Goal: Task Accomplishment & Management: Use online tool/utility

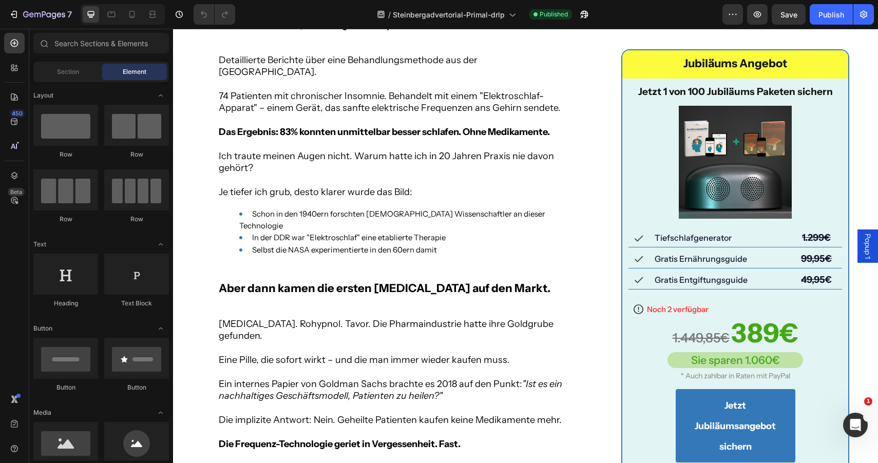
scroll to position [2072, 0]
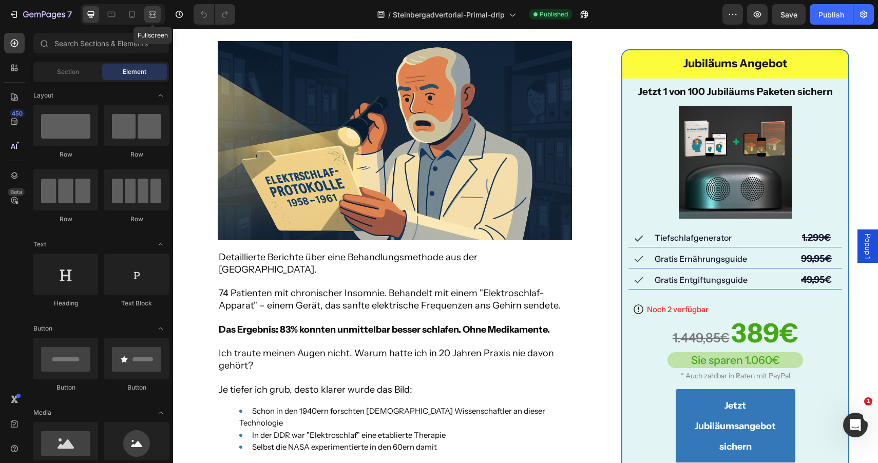
click at [144, 12] on div at bounding box center [152, 14] width 16 height 16
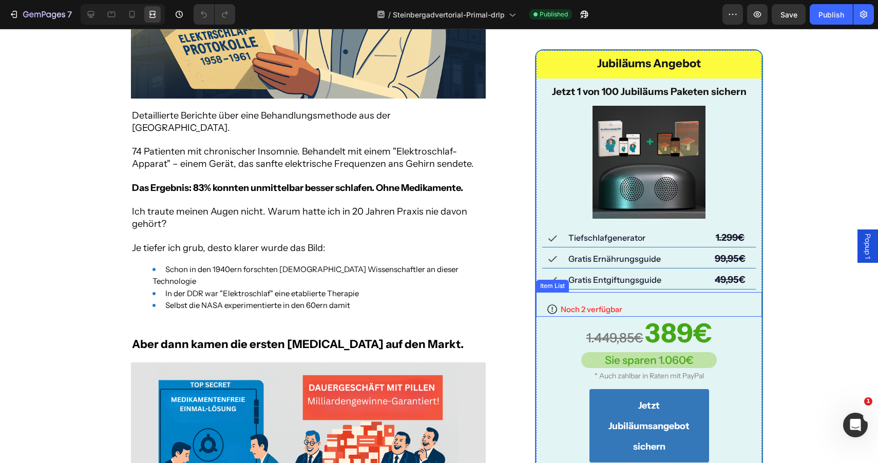
scroll to position [2371, 0]
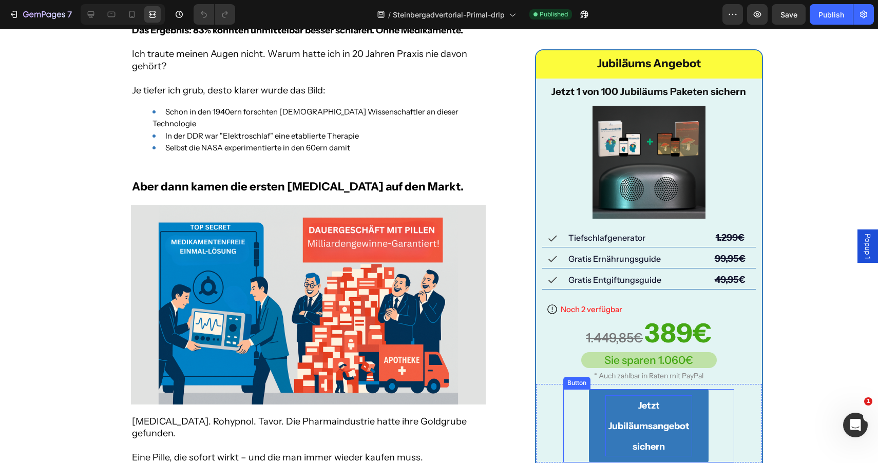
click at [655, 414] on p "Jetzt Jubiläumsangebot sichern" at bounding box center [648, 425] width 87 height 61
click at [87, 15] on icon at bounding box center [91, 14] width 10 height 10
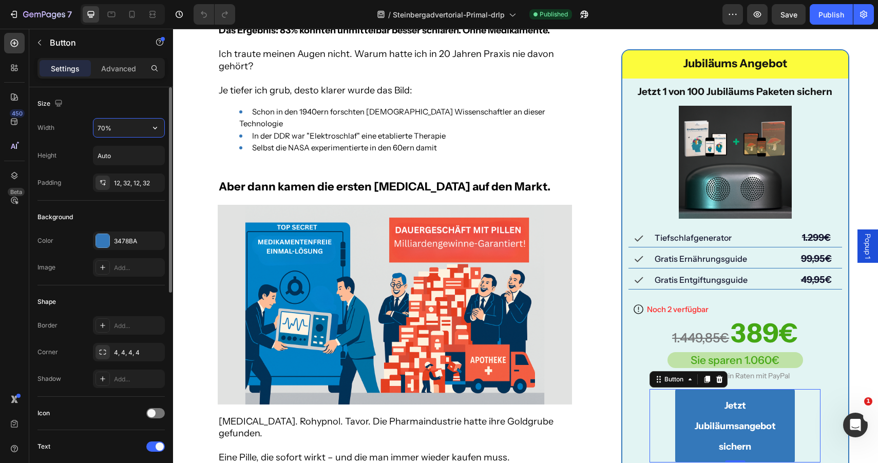
click at [102, 124] on input "70%" at bounding box center [128, 128] width 71 height 18
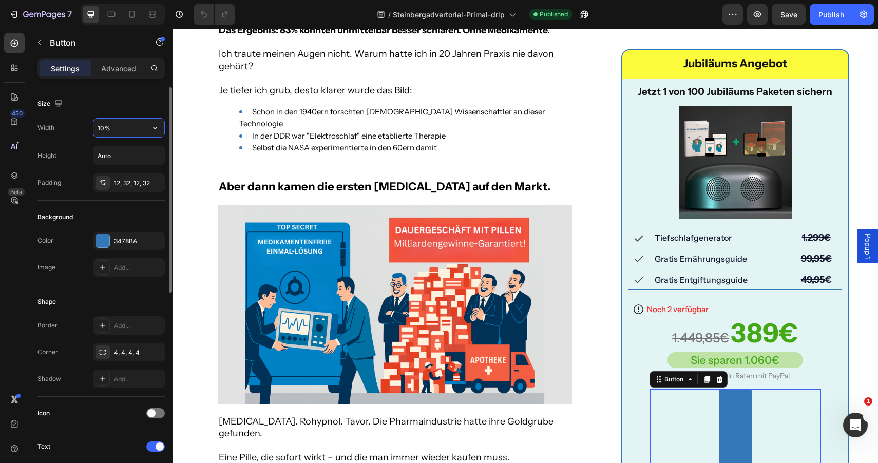
type input "100%"
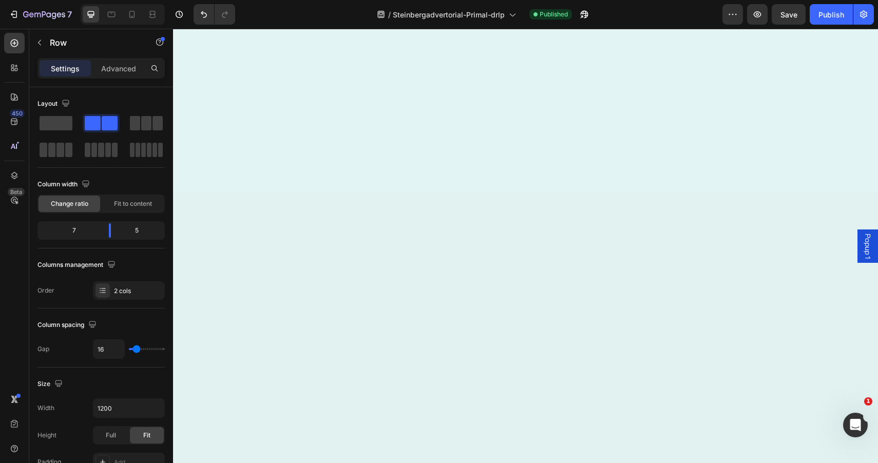
scroll to position [9491, 0]
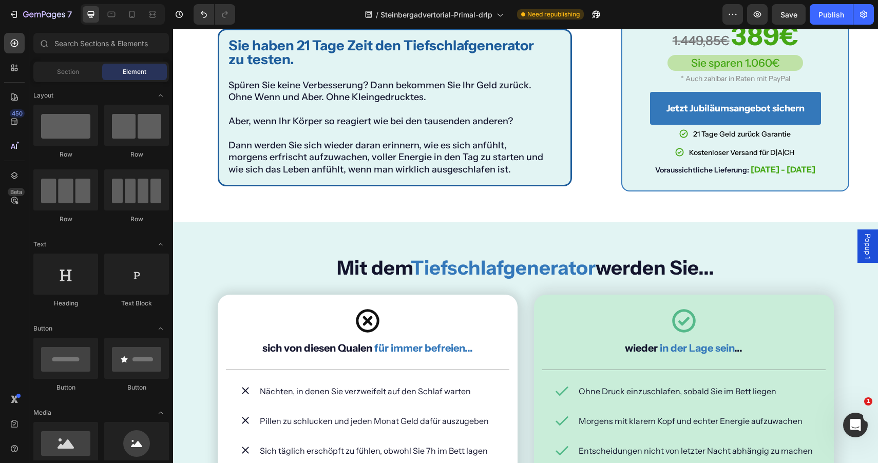
scroll to position [6812, 0]
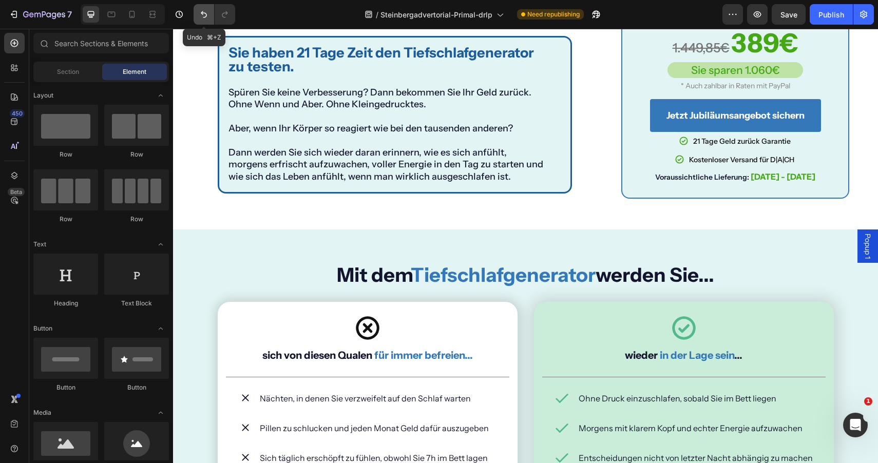
click at [203, 12] on icon "Undo/Redo" at bounding box center [204, 14] width 10 height 10
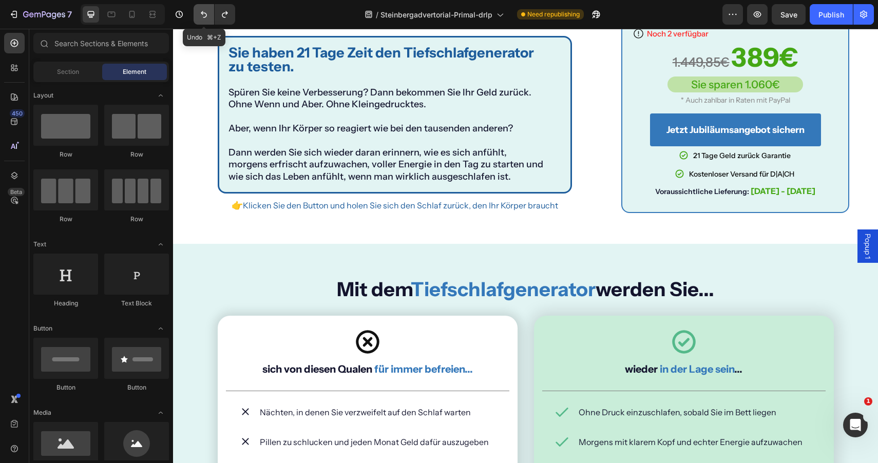
click at [203, 12] on icon "Undo/Redo" at bounding box center [204, 14] width 10 height 10
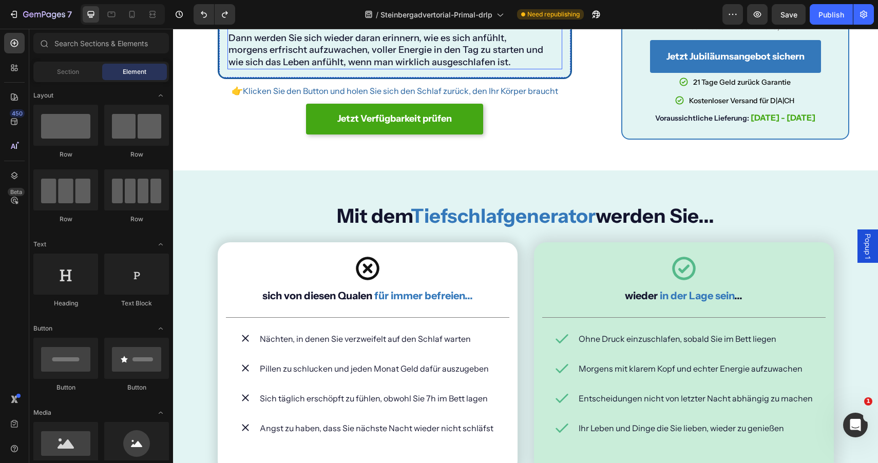
scroll to position [6928, 0]
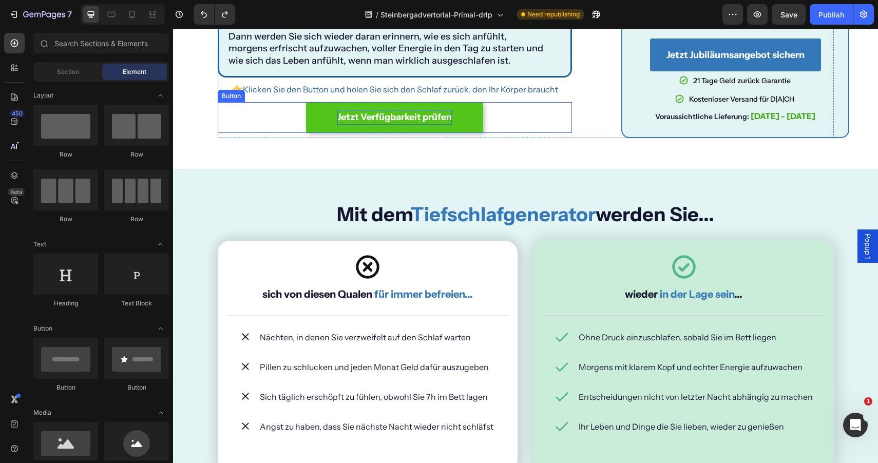
click at [372, 123] on strong "Jetzt Verfügbarkeit prüfen" at bounding box center [394, 116] width 115 height 11
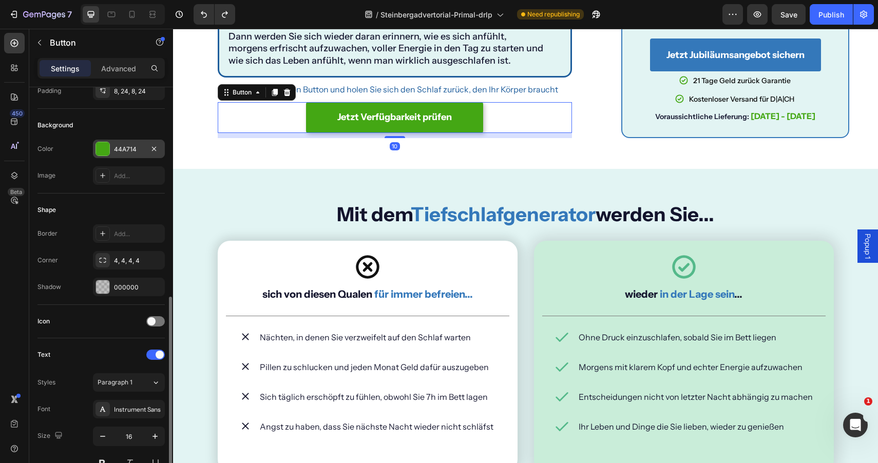
scroll to position [385, 0]
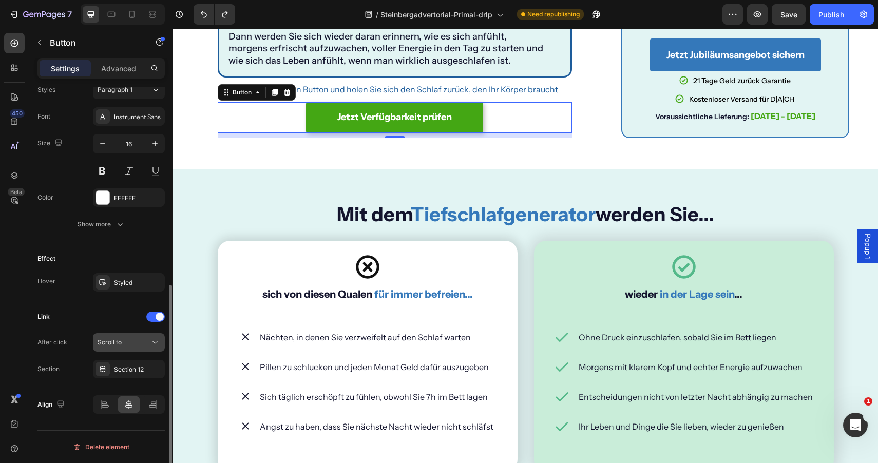
click at [128, 344] on div "Scroll to" at bounding box center [124, 342] width 52 height 9
click at [103, 318] on div "Link" at bounding box center [100, 317] width 127 height 16
click at [142, 344] on div "Scroll to" at bounding box center [124, 342] width 52 height 9
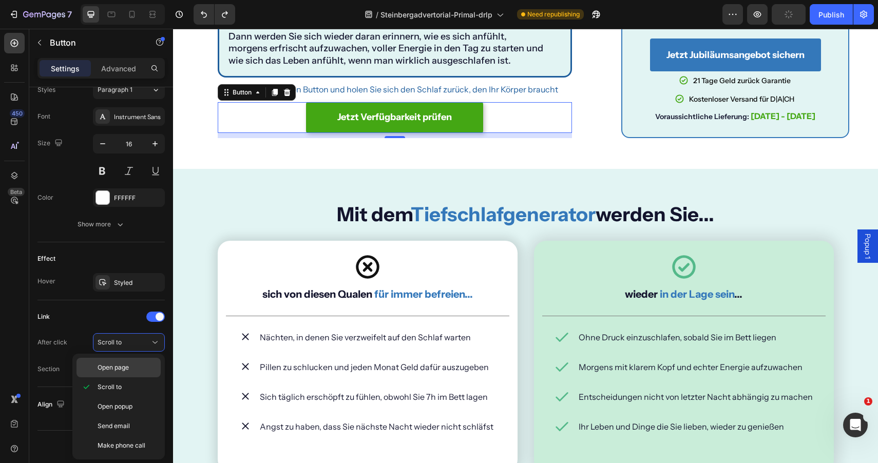
click at [125, 369] on span "Open page" at bounding box center [113, 367] width 31 height 9
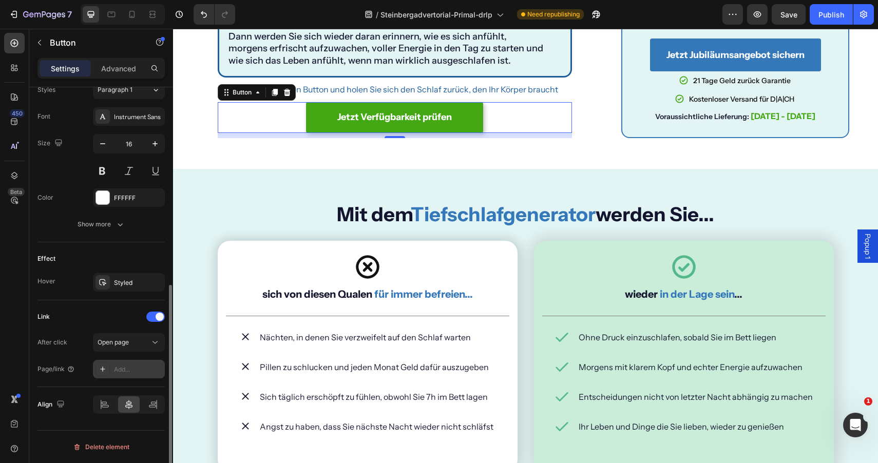
click at [131, 368] on div "Add..." at bounding box center [138, 369] width 48 height 9
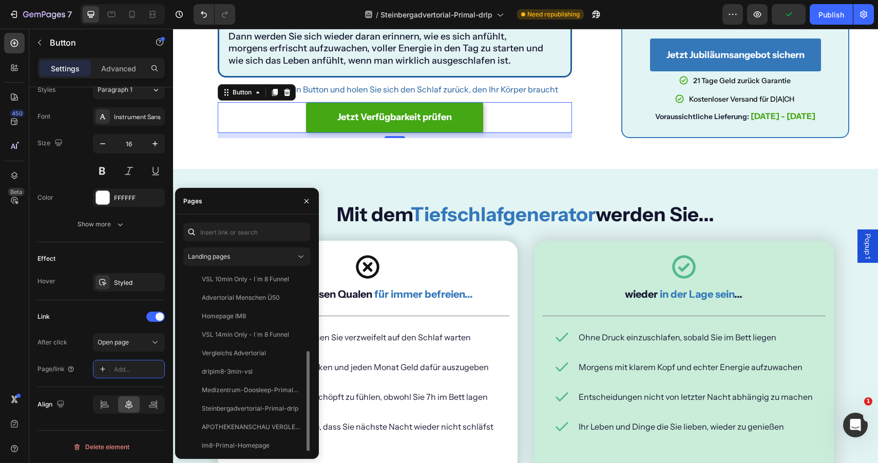
scroll to position [136, 0]
click at [296, 386] on div "View" at bounding box center [294, 386] width 15 height 9
click at [293, 441] on div "View" at bounding box center [294, 441] width 15 height 9
click at [260, 442] on div "im8-Primal-Homepage" at bounding box center [236, 441] width 68 height 9
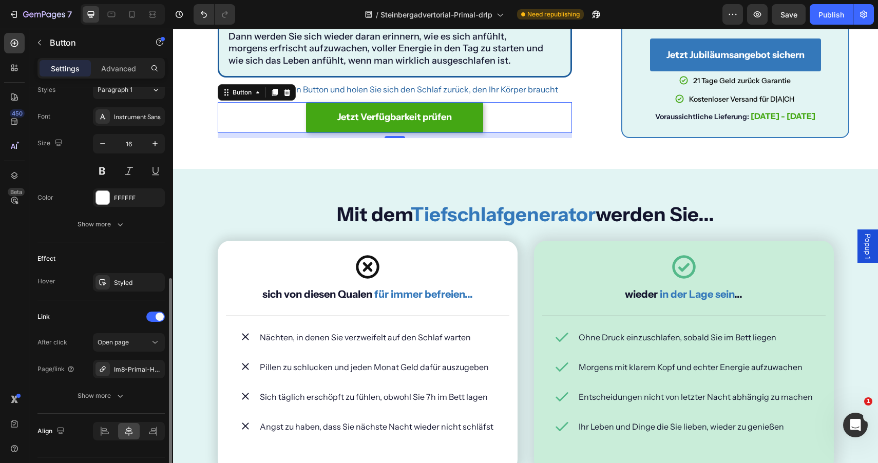
click at [110, 321] on div "Link" at bounding box center [100, 317] width 127 height 16
click at [130, 14] on icon at bounding box center [132, 14] width 10 height 10
type input "90%"
type input "14"
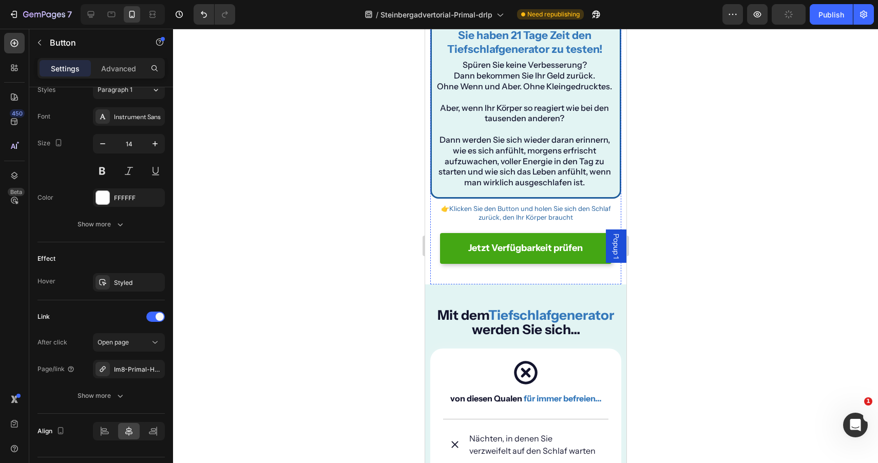
scroll to position [6565, 0]
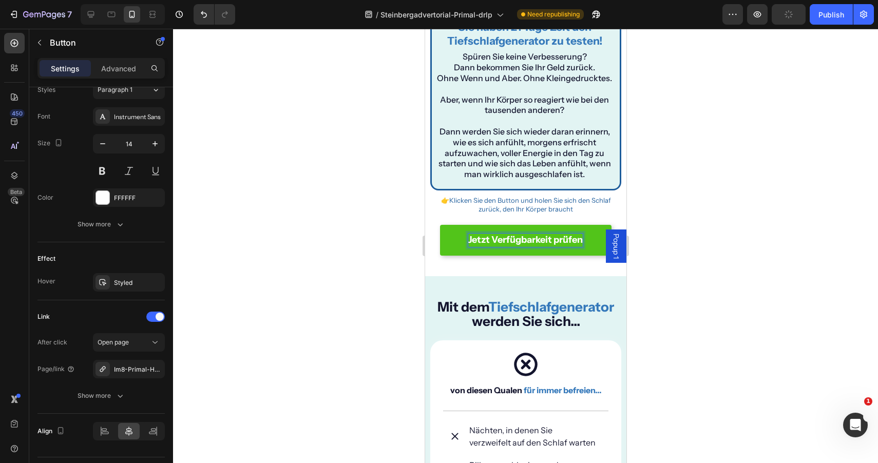
click at [500, 234] on strong "Jetzt Verfügbarkeit prüfen" at bounding box center [525, 239] width 115 height 11
click at [442, 225] on link "Jetzt Verfügbarkeit prüfen" at bounding box center [526, 240] width 172 height 31
click at [453, 225] on link "Jetzt Verfügbarkeit prüfen" at bounding box center [526, 240] width 172 height 31
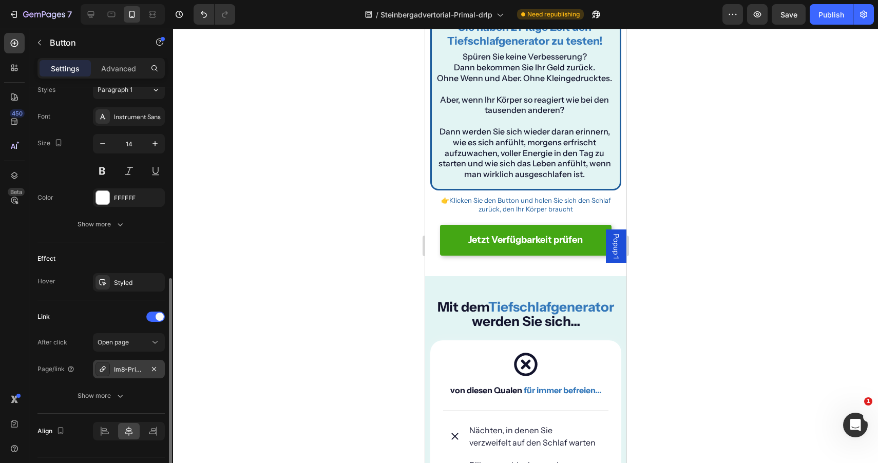
click at [141, 365] on div "Im8-Primal-Homepage" at bounding box center [129, 369] width 30 height 9
click at [253, 152] on div at bounding box center [525, 246] width 705 height 434
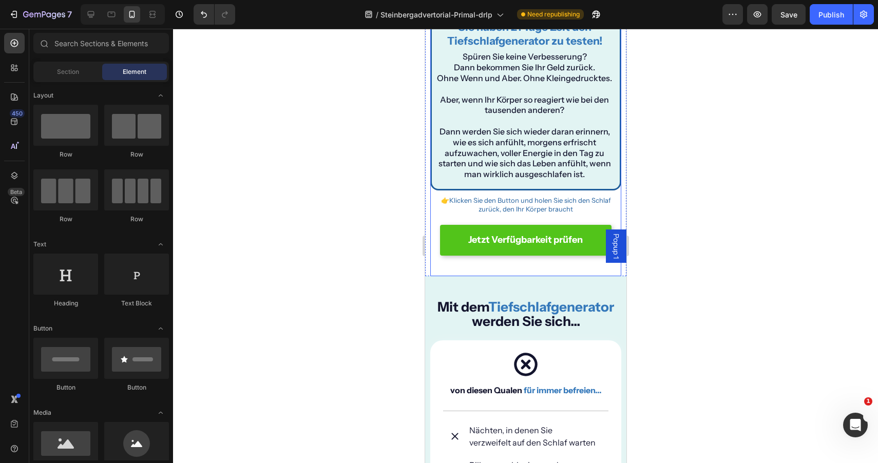
click at [453, 225] on link "Jetzt Verfügbarkeit prüfen" at bounding box center [526, 240] width 172 height 31
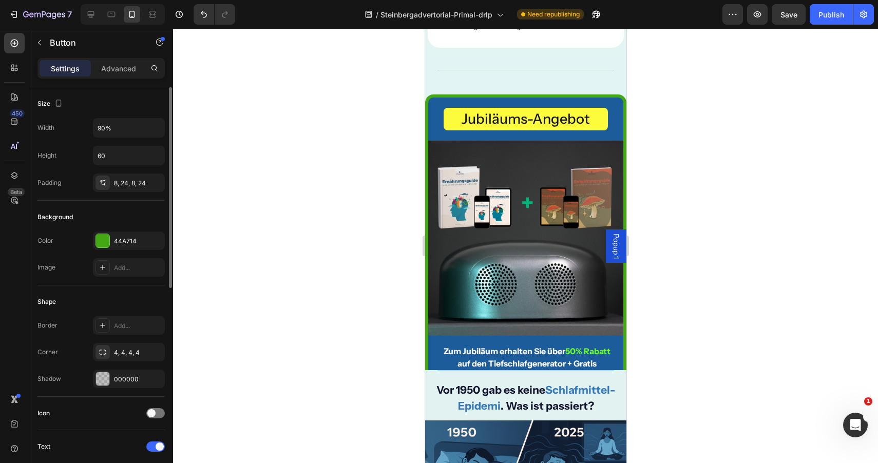
scroll to position [9457, 0]
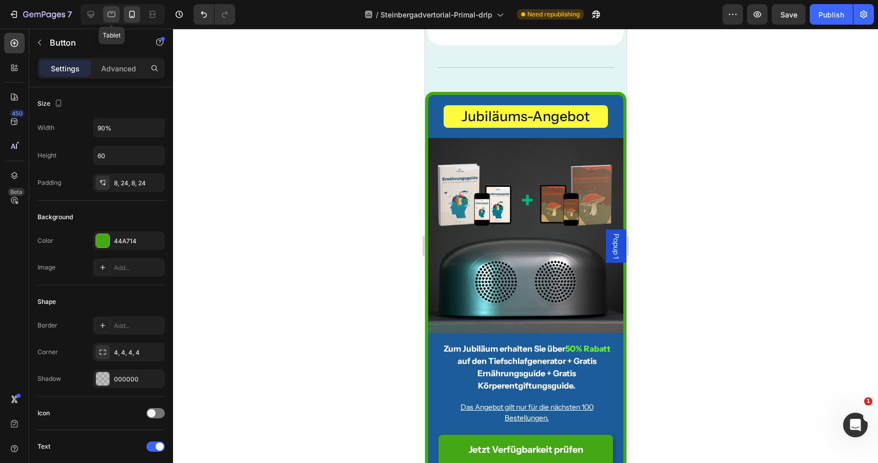
click at [111, 12] on icon at bounding box center [111, 14] width 10 height 10
type input "50%"
type input "11"
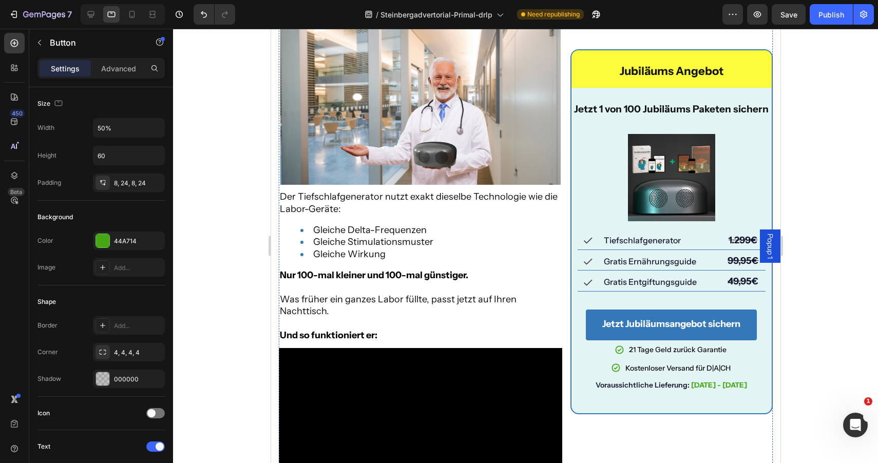
scroll to position [6982, 0]
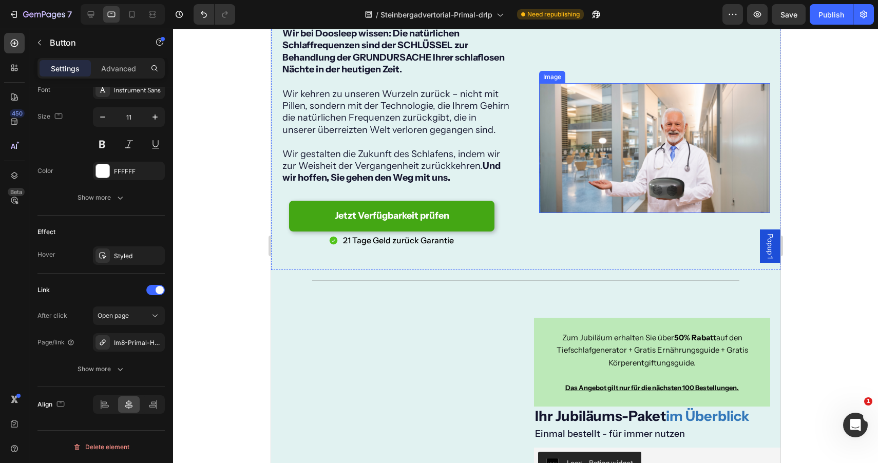
scroll to position [9533, 0]
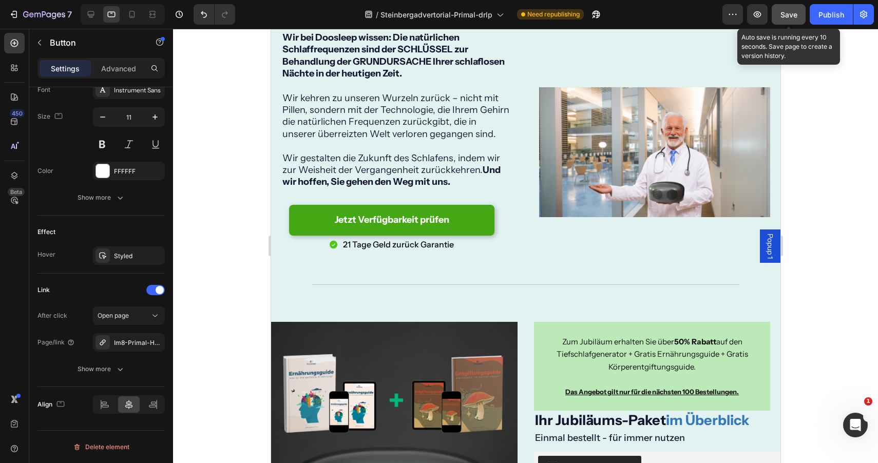
click at [796, 13] on span "Save" at bounding box center [789, 14] width 17 height 9
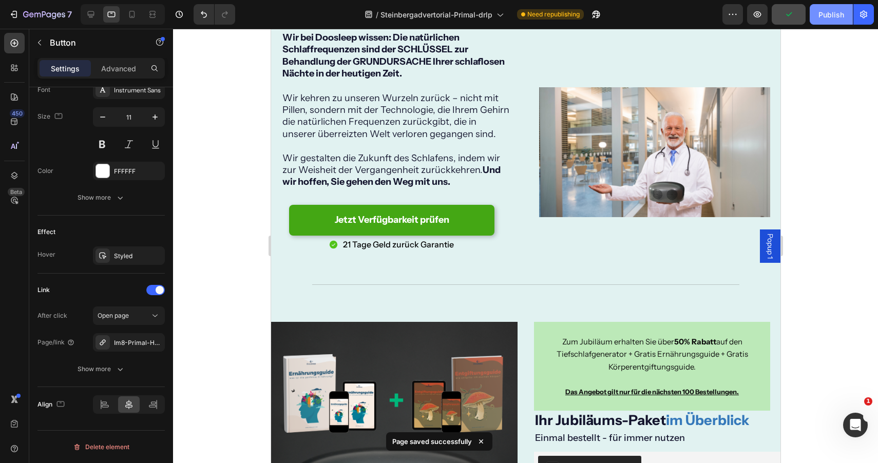
click at [838, 16] on div "Publish" at bounding box center [832, 14] width 26 height 11
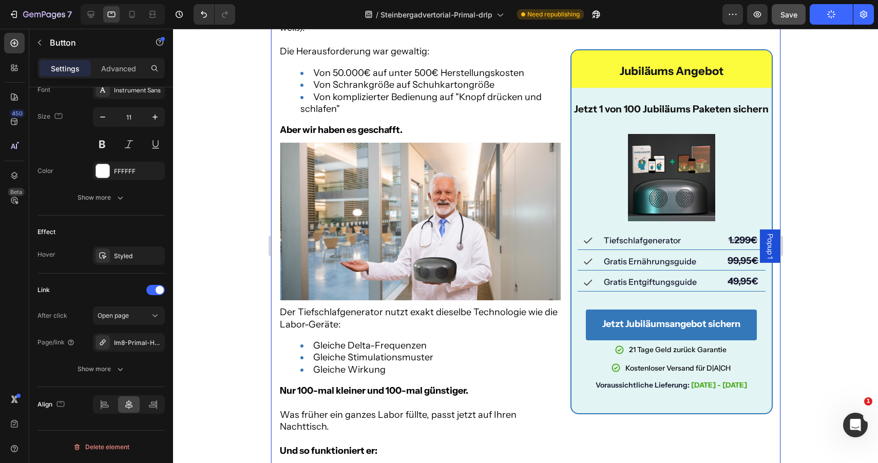
scroll to position [6828, 0]
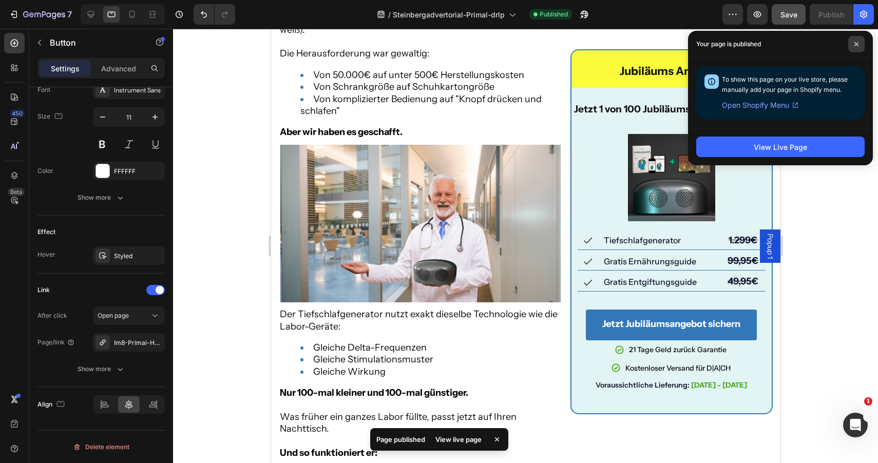
click at [857, 45] on icon at bounding box center [856, 44] width 5 height 5
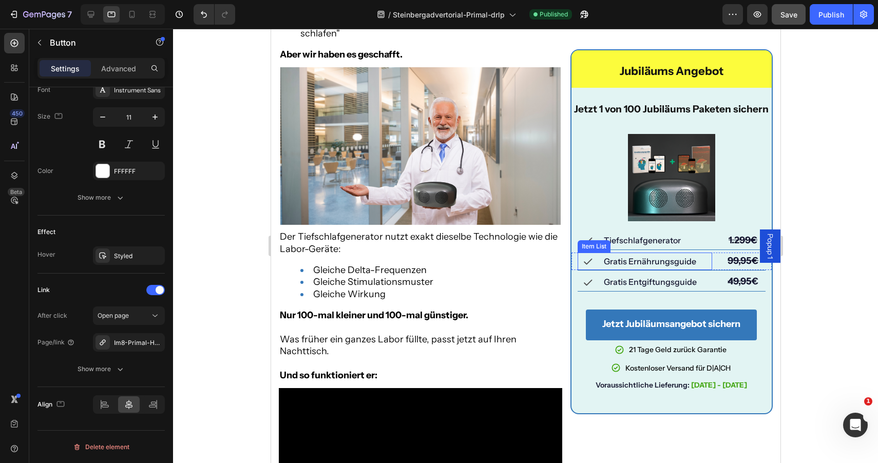
scroll to position [6900, 0]
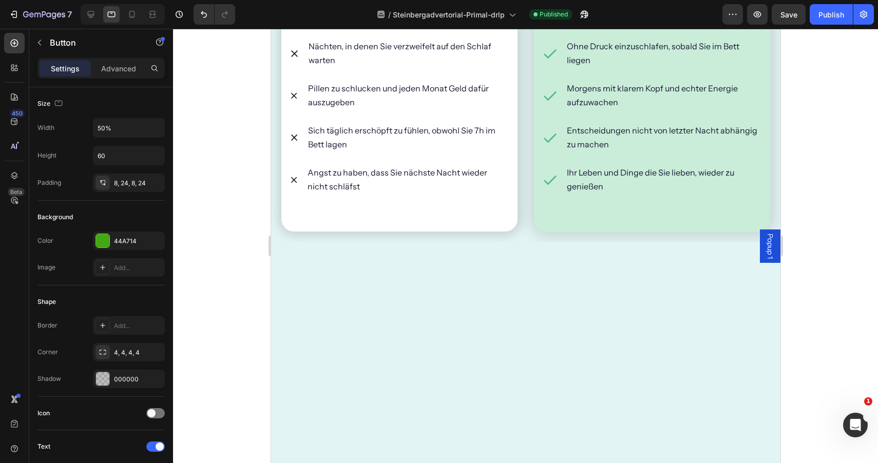
scroll to position [411, 0]
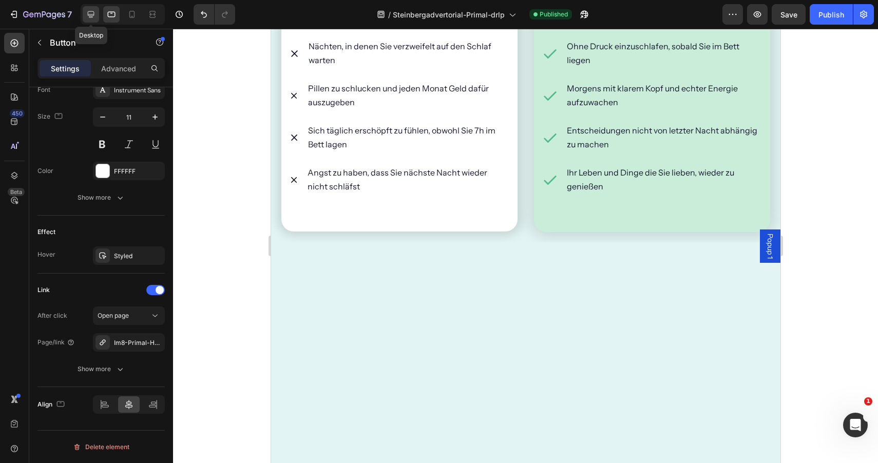
click at [90, 10] on icon at bounding box center [91, 14] width 10 height 10
type input "16"
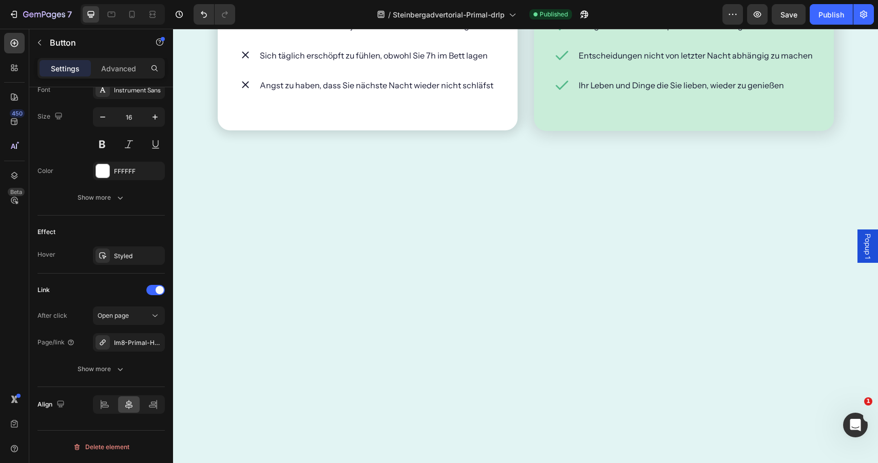
scroll to position [6801, 0]
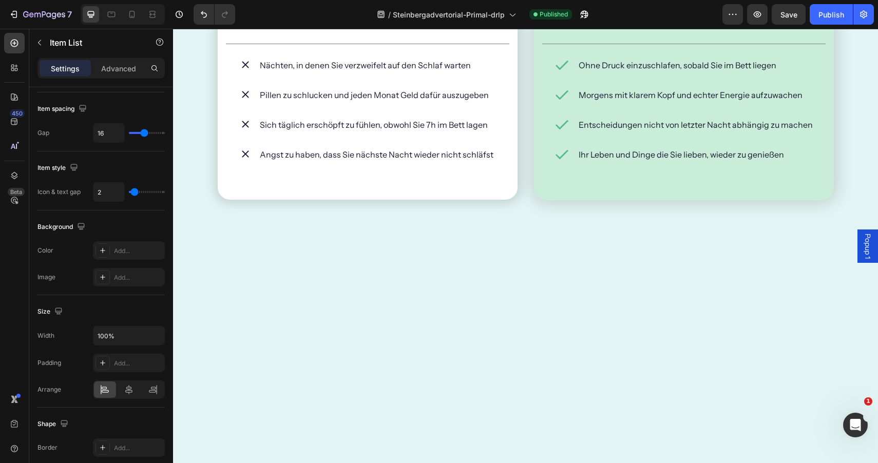
scroll to position [0, 0]
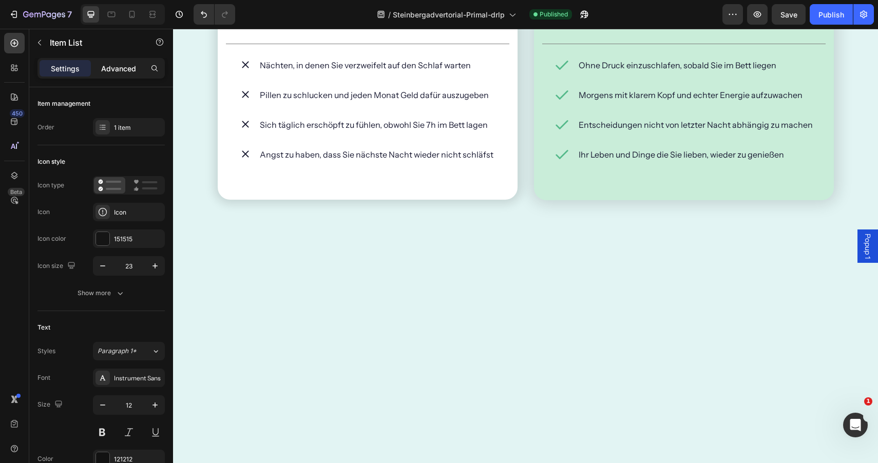
click at [112, 72] on p "Advanced" at bounding box center [118, 68] width 35 height 11
type input "100%"
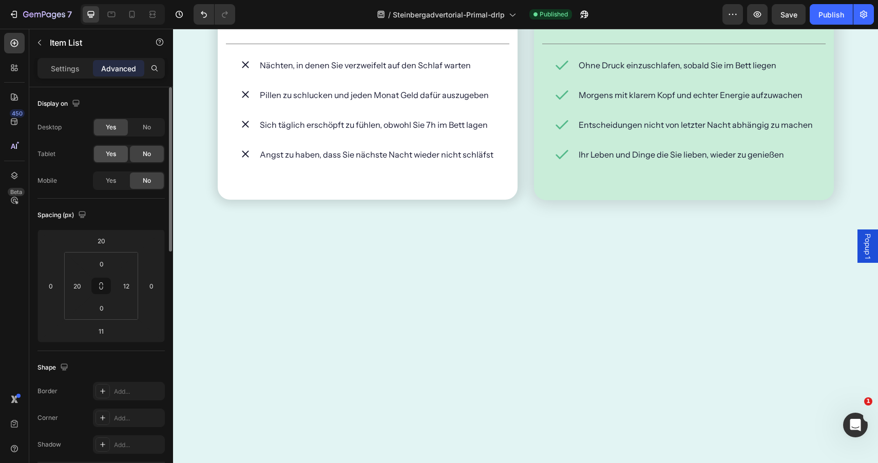
click at [116, 156] on span "Yes" at bounding box center [111, 153] width 10 height 9
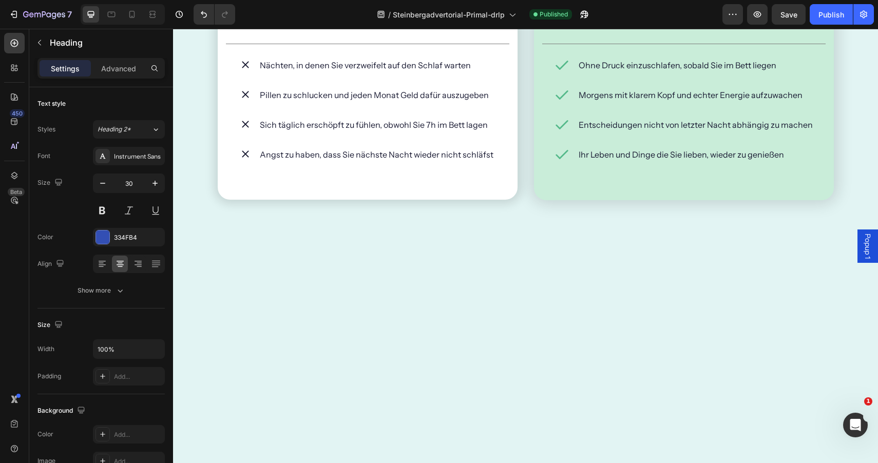
click at [115, 64] on p "Advanced" at bounding box center [118, 68] width 35 height 11
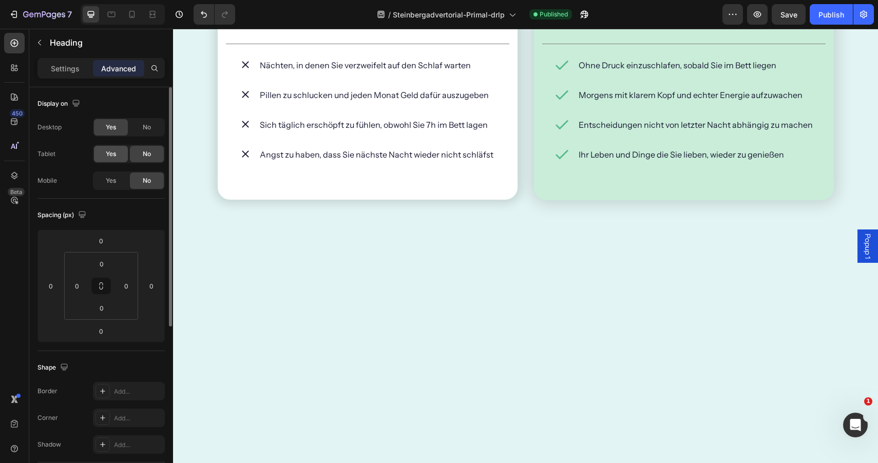
click at [104, 152] on div "Yes" at bounding box center [111, 154] width 34 height 16
click at [115, 148] on div "Yes" at bounding box center [111, 154] width 34 height 16
click at [113, 152] on span "Yes" at bounding box center [111, 153] width 10 height 9
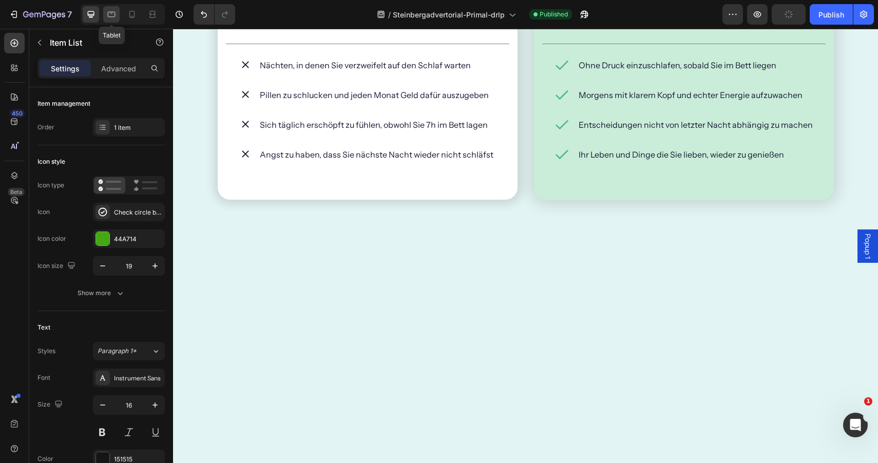
click at [112, 13] on icon at bounding box center [111, 14] width 10 height 10
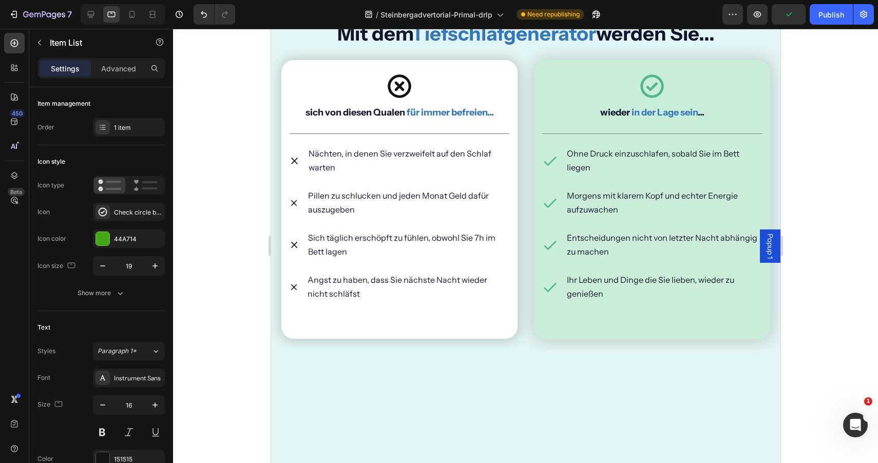
scroll to position [6780, 0]
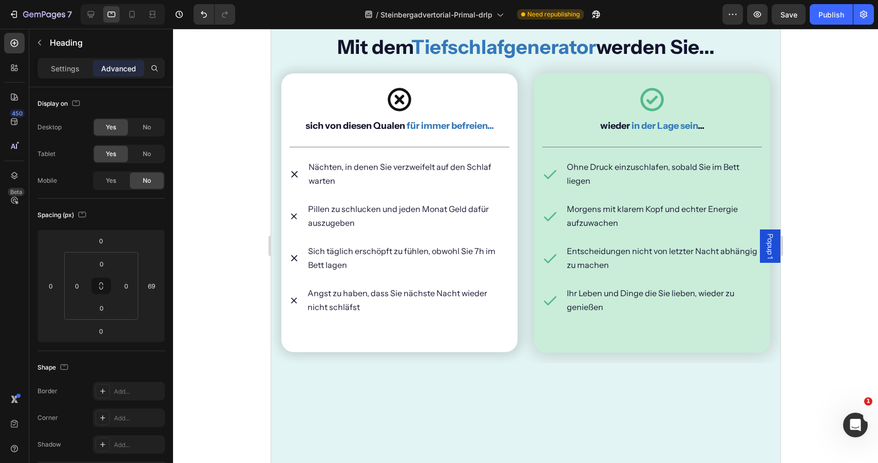
click at [56, 62] on div "Settings" at bounding box center [65, 68] width 51 height 16
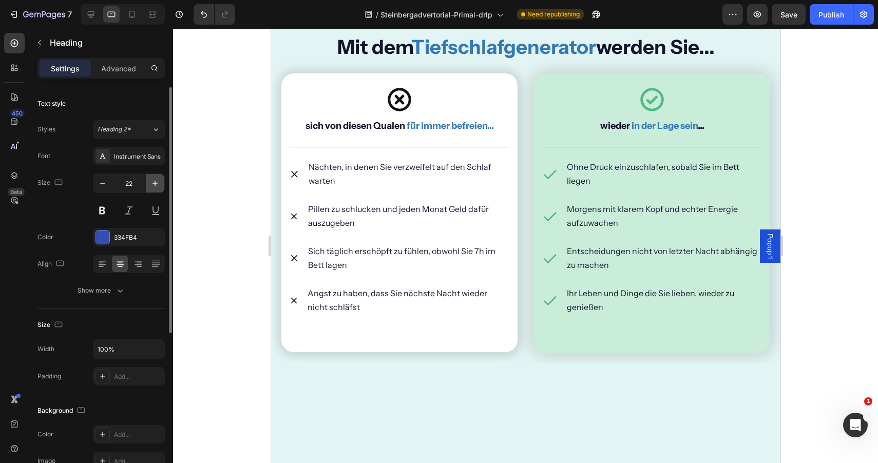
click at [157, 179] on icon "button" at bounding box center [155, 183] width 10 height 10
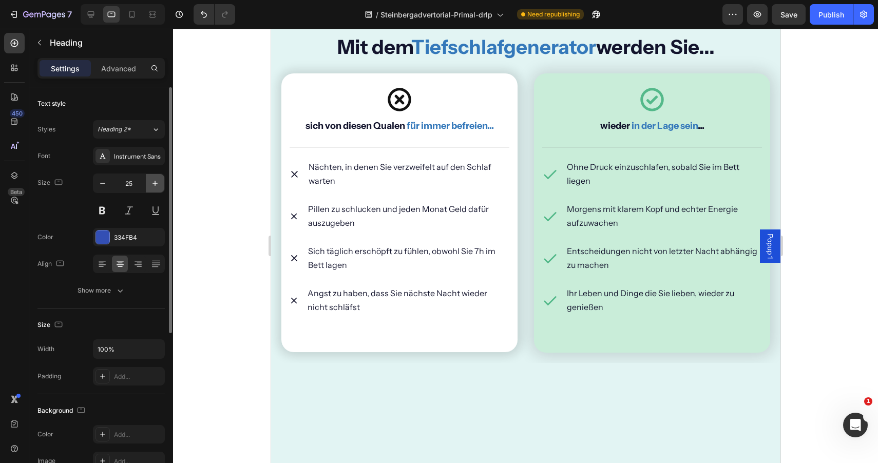
click at [157, 179] on icon "button" at bounding box center [155, 183] width 10 height 10
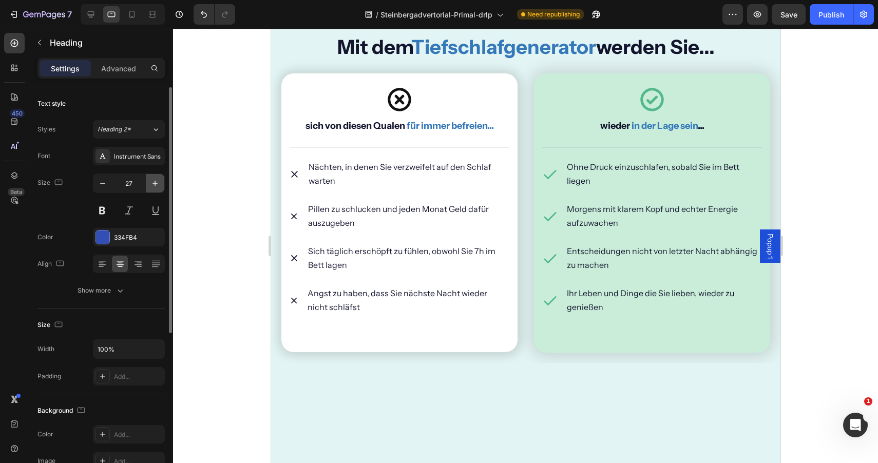
click at [157, 179] on icon "button" at bounding box center [155, 183] width 10 height 10
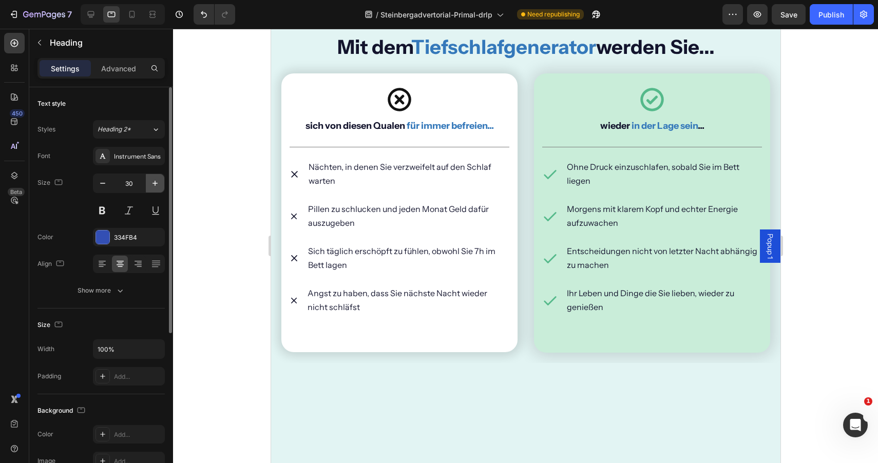
click at [157, 179] on icon "button" at bounding box center [155, 183] width 10 height 10
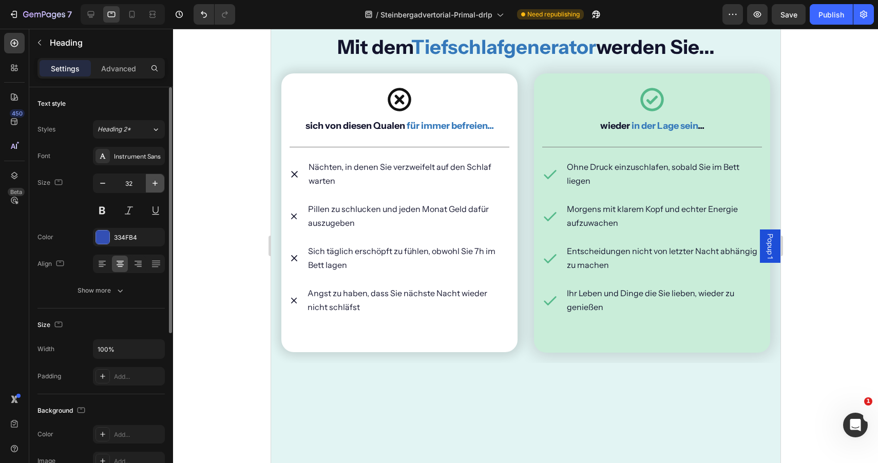
click at [157, 179] on icon "button" at bounding box center [155, 183] width 10 height 10
type input "35"
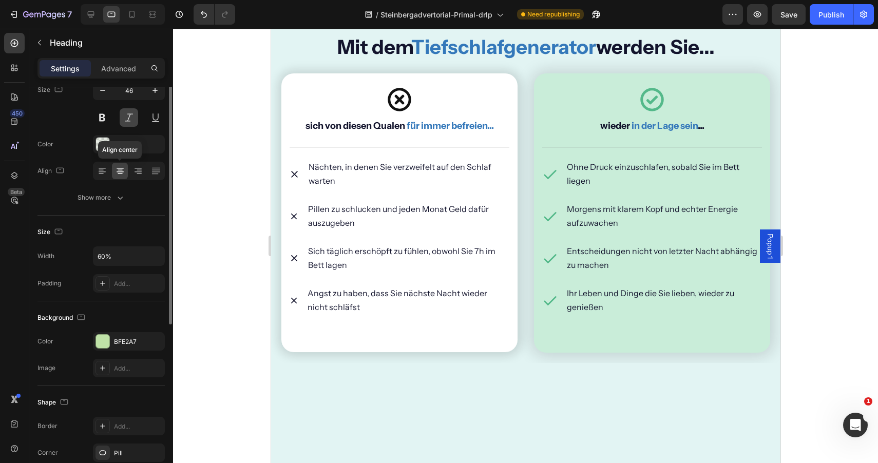
scroll to position [41, 0]
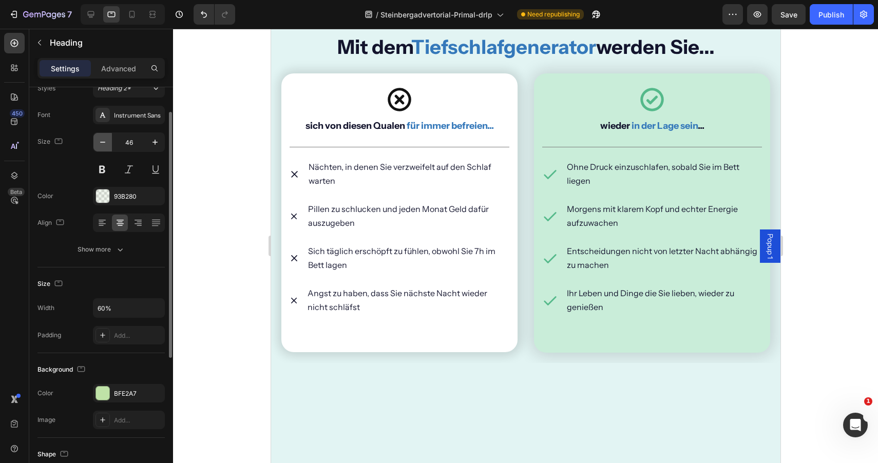
click at [104, 143] on icon "button" at bounding box center [103, 142] width 10 height 10
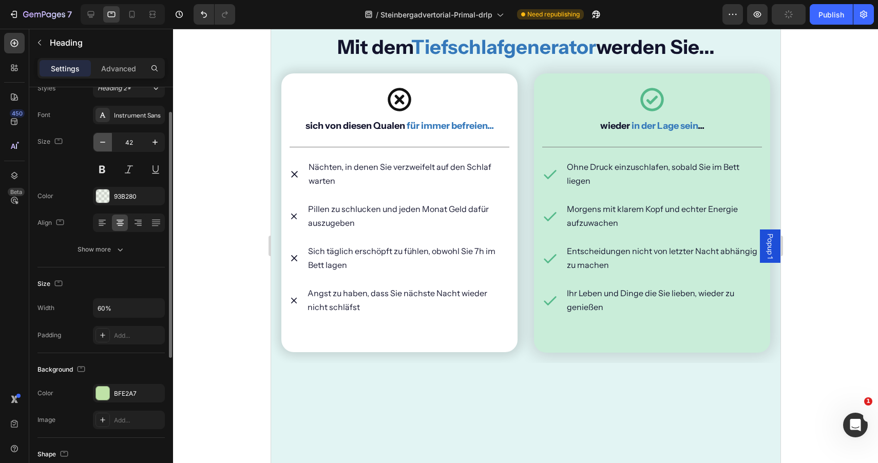
click at [104, 143] on icon "button" at bounding box center [103, 142] width 10 height 10
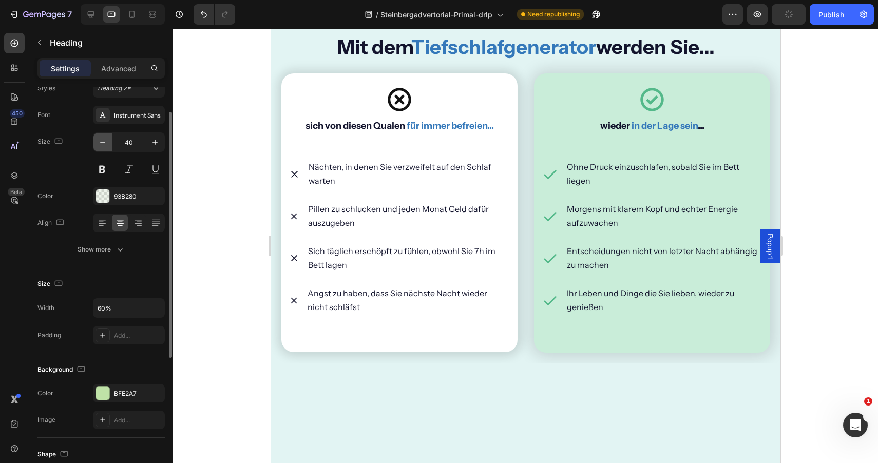
click at [104, 143] on icon "button" at bounding box center [103, 142] width 10 height 10
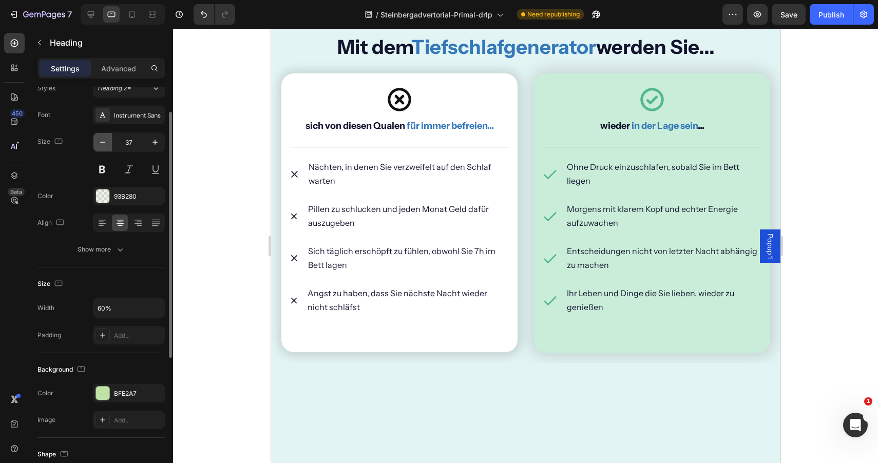
click at [104, 143] on icon "button" at bounding box center [103, 142] width 10 height 10
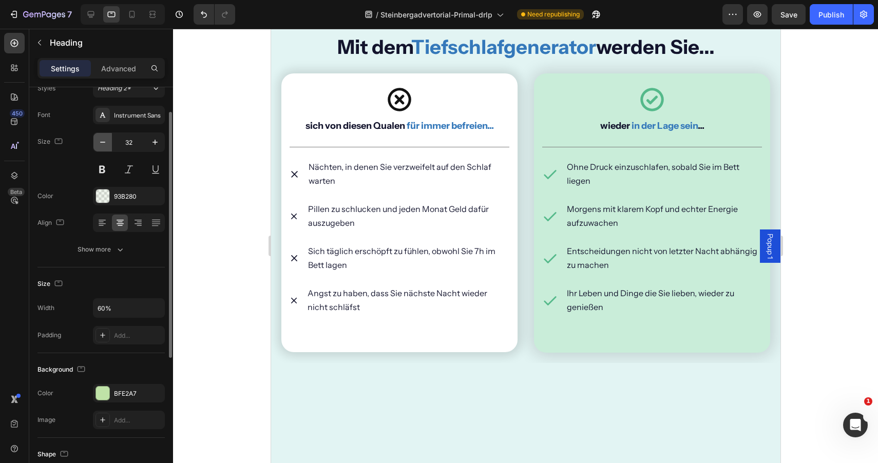
click at [104, 143] on icon "button" at bounding box center [103, 142] width 10 height 10
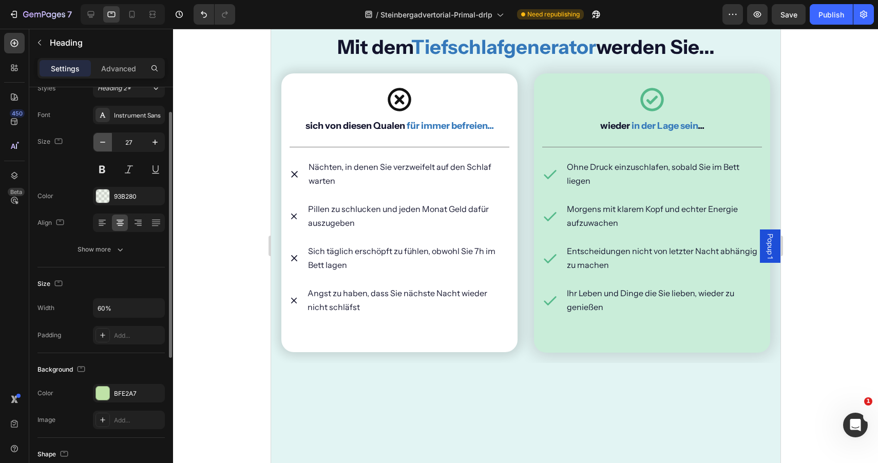
click at [104, 143] on icon "button" at bounding box center [103, 142] width 10 height 10
type input "25"
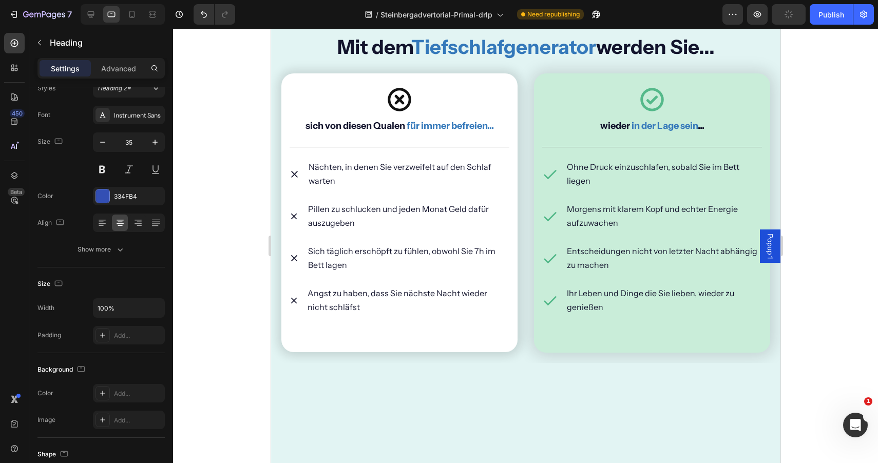
click at [125, 69] on p "Advanced" at bounding box center [118, 68] width 35 height 11
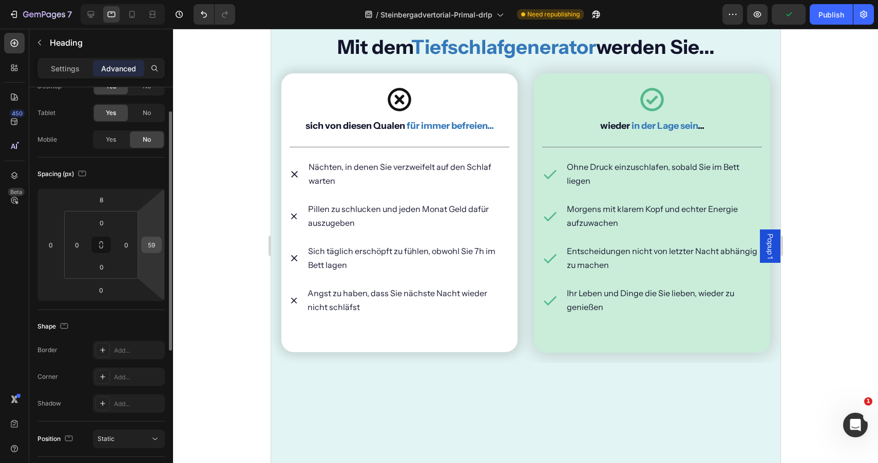
click at [153, 248] on input "59" at bounding box center [151, 244] width 15 height 15
click at [252, 203] on div at bounding box center [525, 246] width 705 height 434
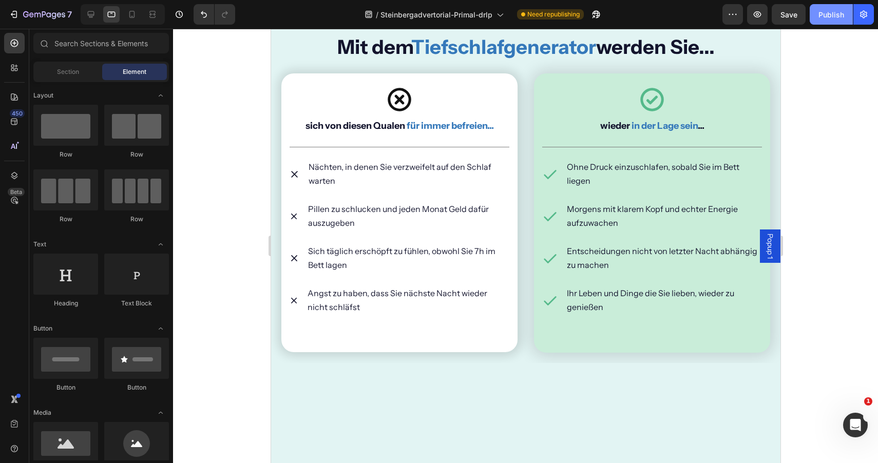
click at [824, 16] on div "Publish" at bounding box center [832, 14] width 26 height 11
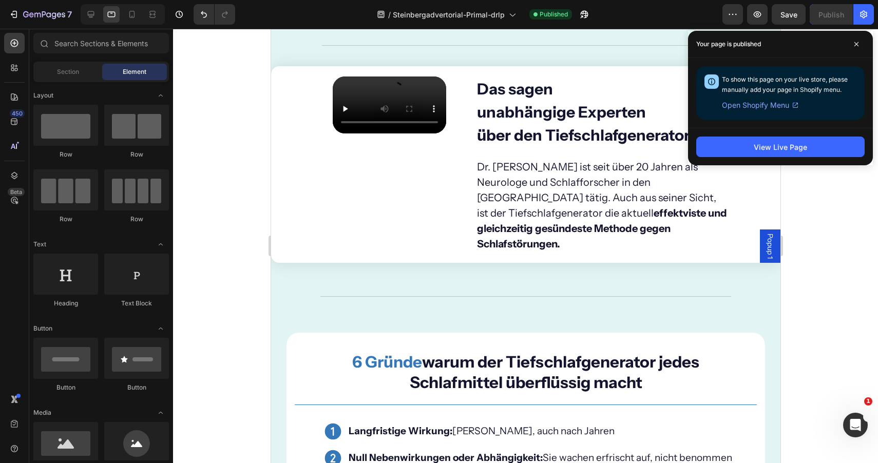
scroll to position [7797, 0]
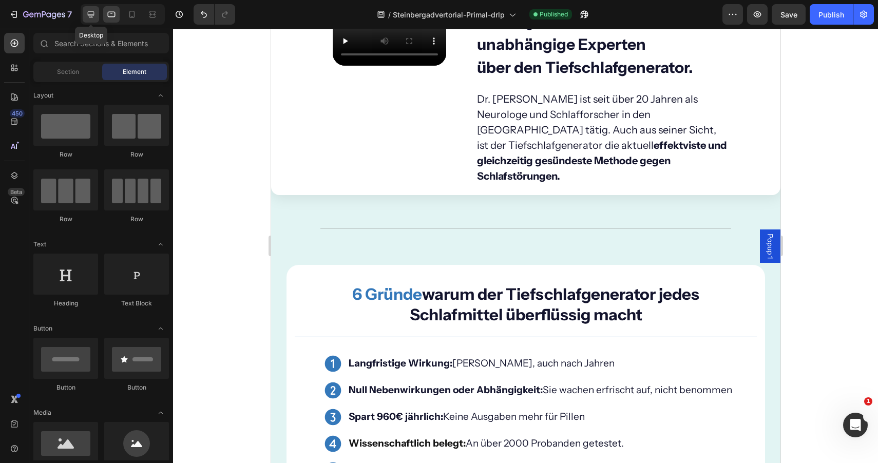
click at [92, 9] on div at bounding box center [91, 14] width 16 height 16
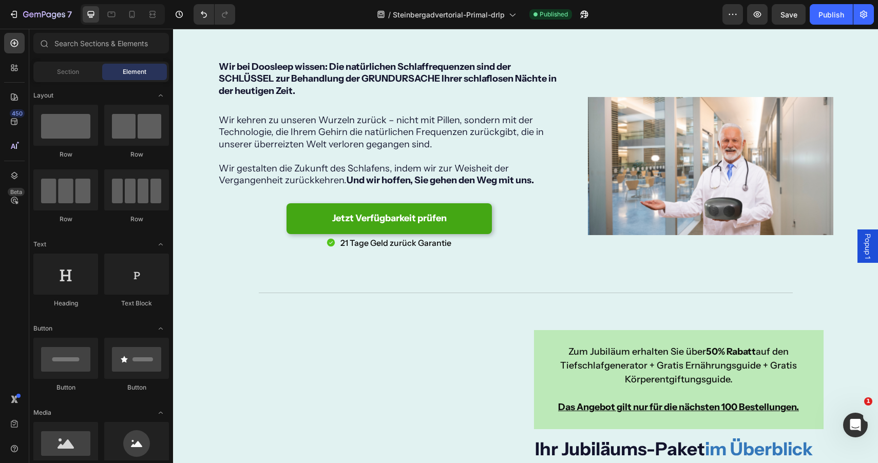
scroll to position [9663, 0]
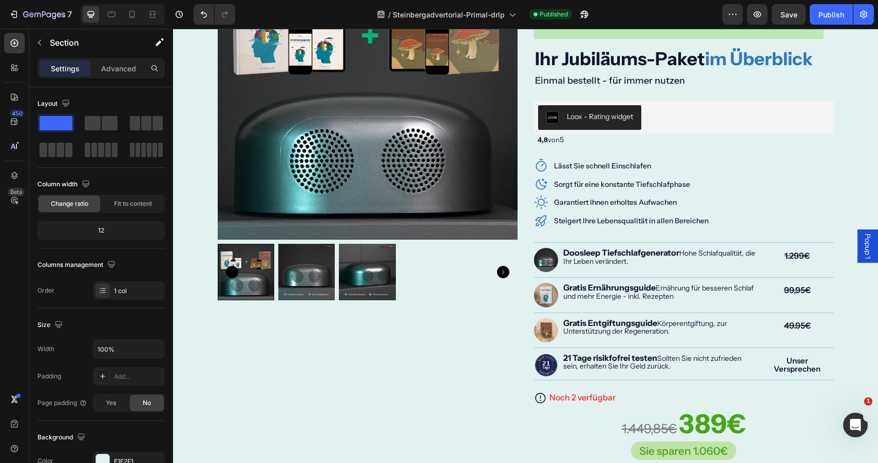
scroll to position [10122, 0]
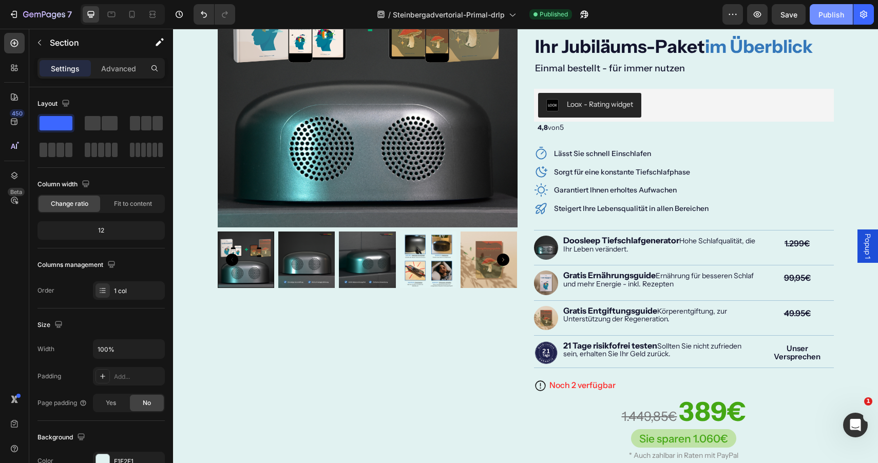
click at [832, 15] on div "Publish" at bounding box center [832, 14] width 26 height 11
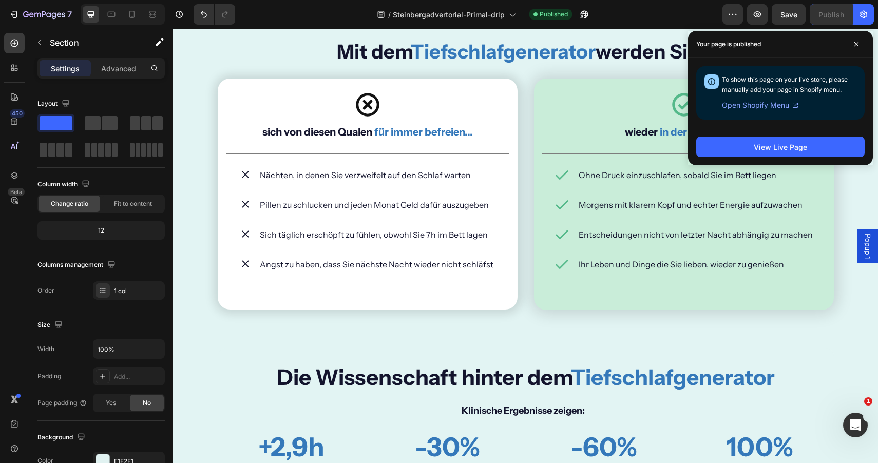
scroll to position [6619, 0]
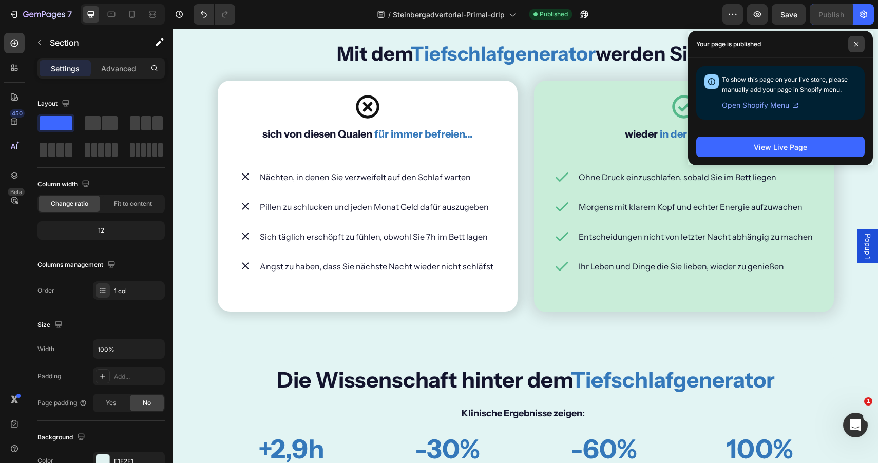
click at [854, 46] on icon at bounding box center [856, 44] width 5 height 5
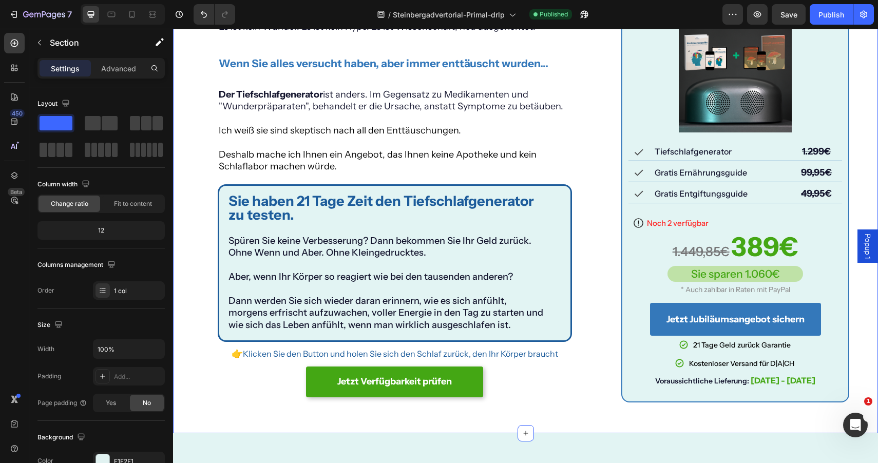
scroll to position [6661, 0]
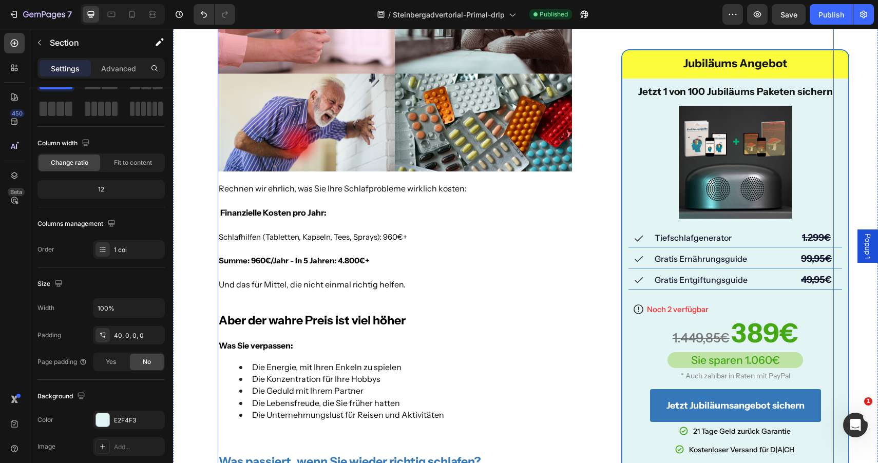
scroll to position [5762, 0]
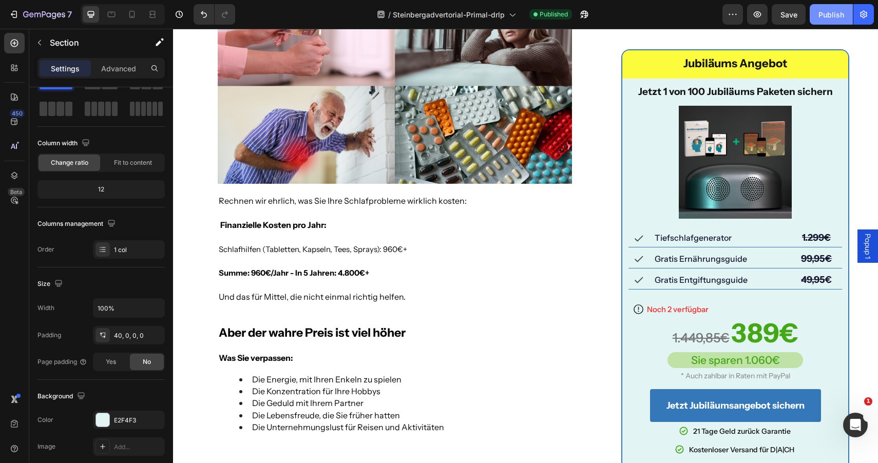
click at [819, 16] on button "Publish" at bounding box center [831, 14] width 43 height 21
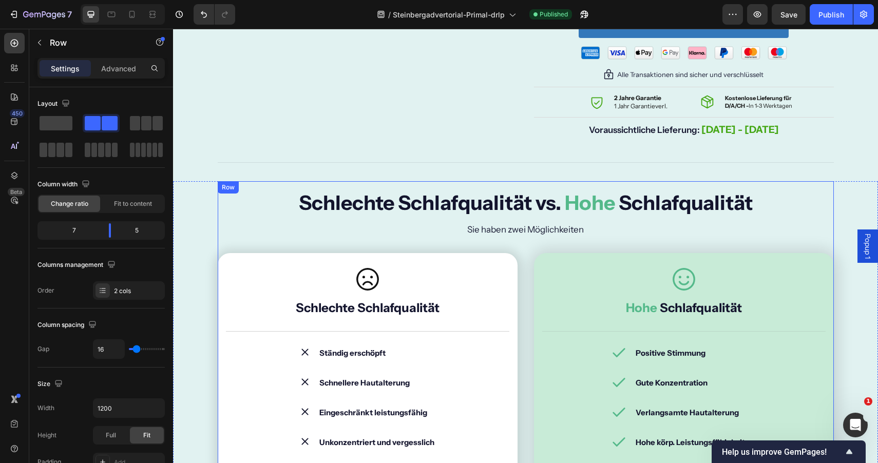
scroll to position [11280, 0]
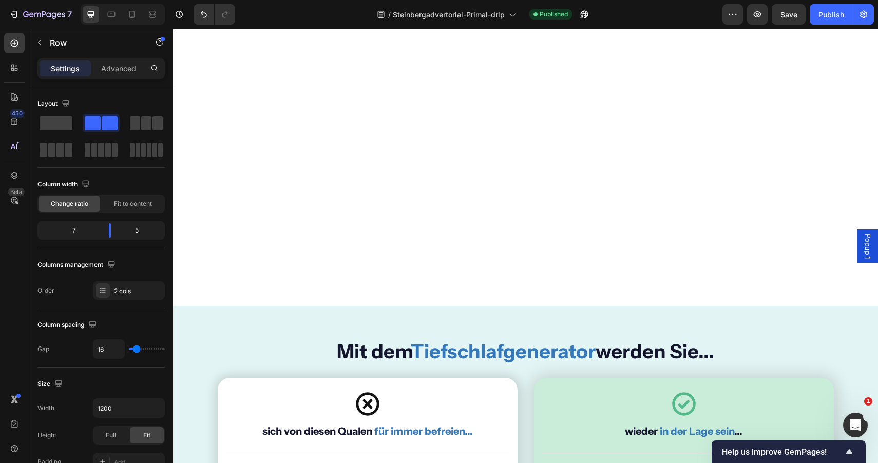
scroll to position [6923, 0]
